Goal: Book appointment/travel/reservation

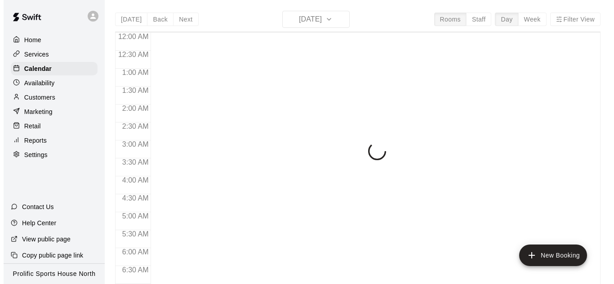
scroll to position [601, 0]
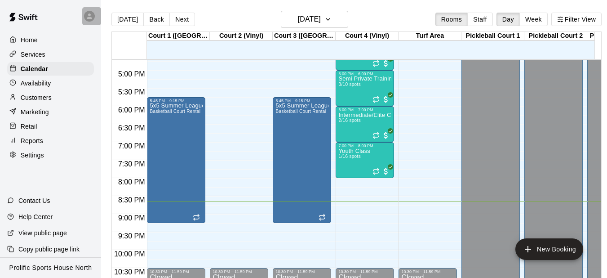
click at [90, 17] on icon at bounding box center [89, 15] width 5 height 5
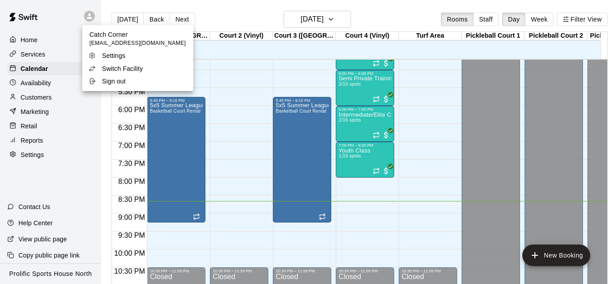
drag, startPoint x: 228, startPoint y: 13, endPoint x: 198, endPoint y: 18, distance: 31.0
click at [230, 12] on div at bounding box center [307, 142] width 614 height 284
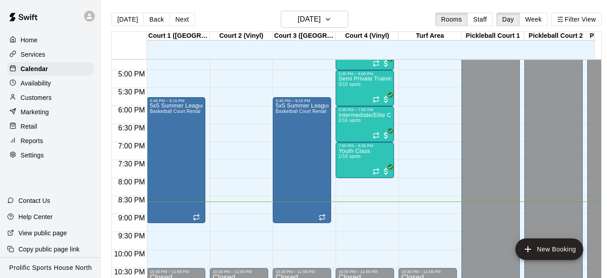
click at [81, 16] on div at bounding box center [50, 16] width 101 height 32
click at [83, 16] on div at bounding box center [91, 16] width 19 height 18
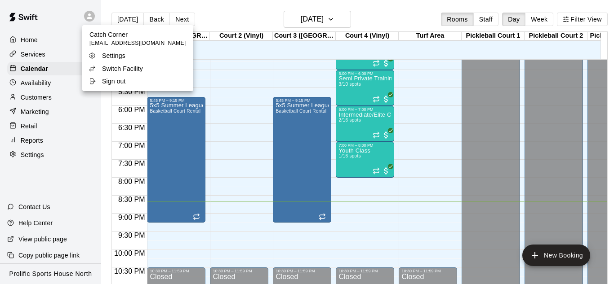
click at [125, 69] on p "Switch Facility" at bounding box center [122, 68] width 41 height 9
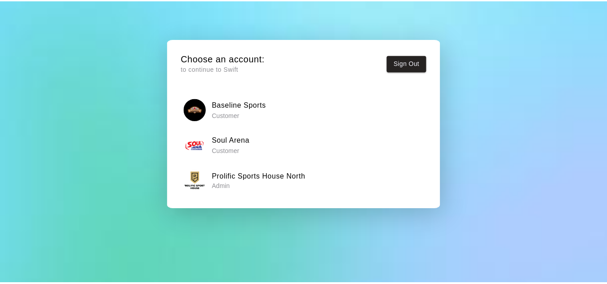
scroll to position [33, 0]
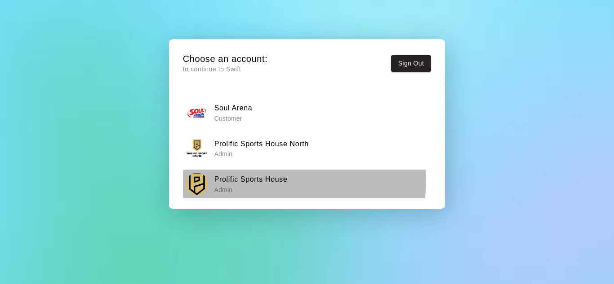
click at [288, 181] on div "Prolific Sports House Admin" at bounding box center [307, 184] width 242 height 22
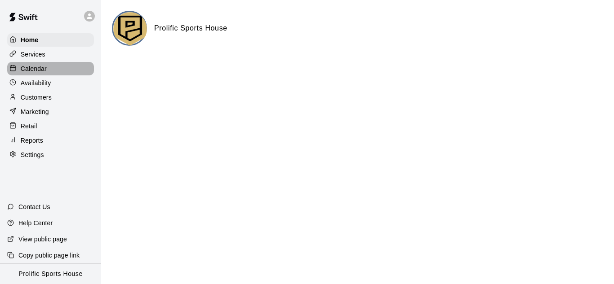
click at [27, 69] on p "Calendar" at bounding box center [34, 68] width 26 height 9
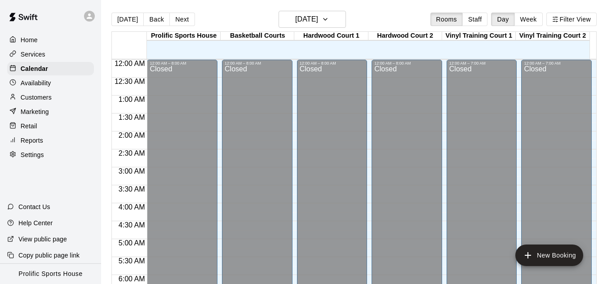
scroll to position [601, 0]
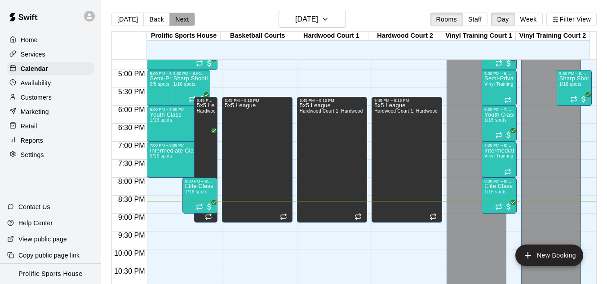
click at [178, 16] on button "Next" at bounding box center [181, 19] width 25 height 13
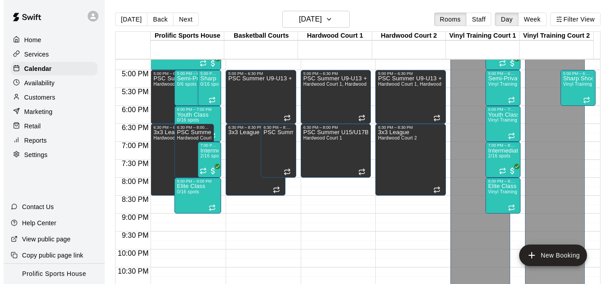
scroll to position [628, 0]
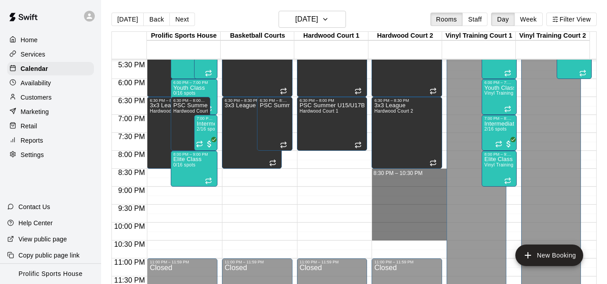
drag, startPoint x: 398, startPoint y: 173, endPoint x: 398, endPoint y: 239, distance: 65.1
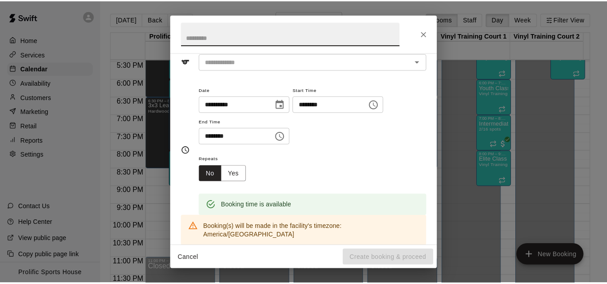
scroll to position [0, 0]
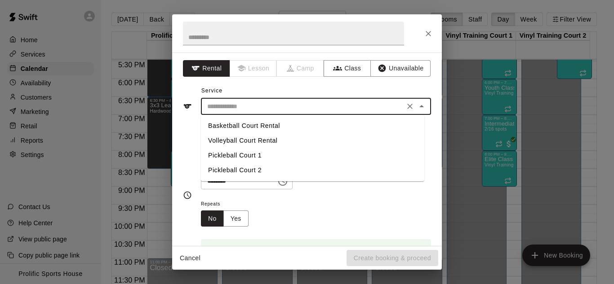
click at [248, 104] on input "text" at bounding box center [303, 106] width 198 height 11
click at [236, 124] on li "Basketball Court Rental" at bounding box center [312, 126] width 223 height 15
type input "**********"
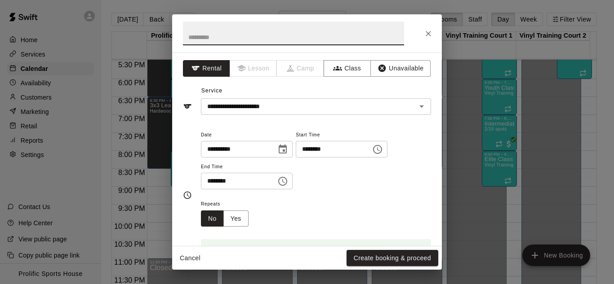
click at [231, 41] on input "text" at bounding box center [293, 34] width 221 height 24
paste input "**********"
type input "**********"
click at [411, 261] on button "Create booking & proceed" at bounding box center [392, 258] width 92 height 17
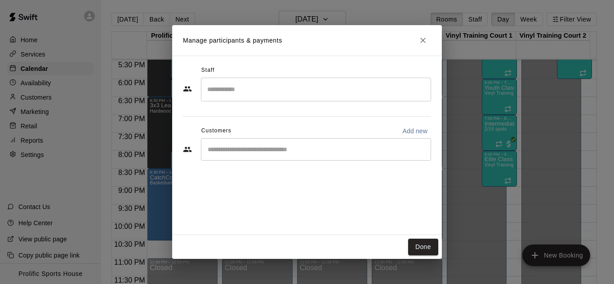
click at [411, 235] on div "Manage participants & payments Staff ​ Customers Add new ​ Done" at bounding box center [307, 142] width 270 height 234
drag, startPoint x: 416, startPoint y: 245, endPoint x: 204, endPoint y: 0, distance: 323.6
click at [416, 245] on button "Done" at bounding box center [423, 247] width 30 height 17
